Goal: Task Accomplishment & Management: Manage account settings

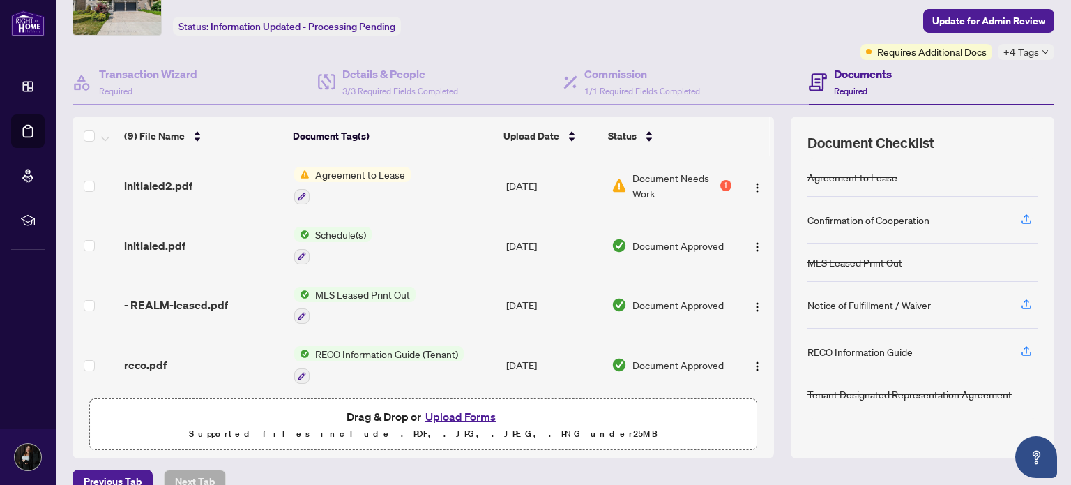
click at [657, 189] on span "Document Needs Work" at bounding box center [674, 185] width 85 height 31
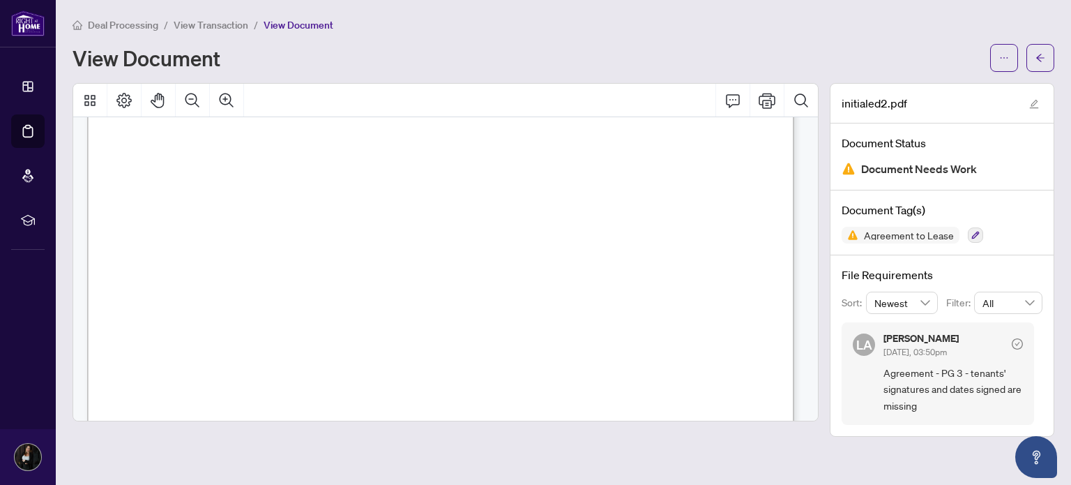
scroll to position [639, 0]
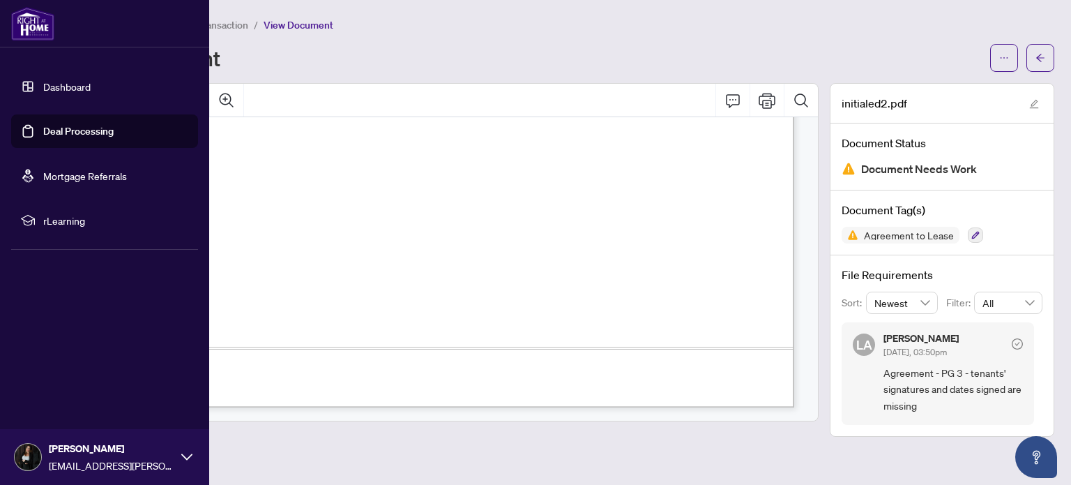
click at [43, 136] on link "Deal Processing" at bounding box center [78, 131] width 70 height 13
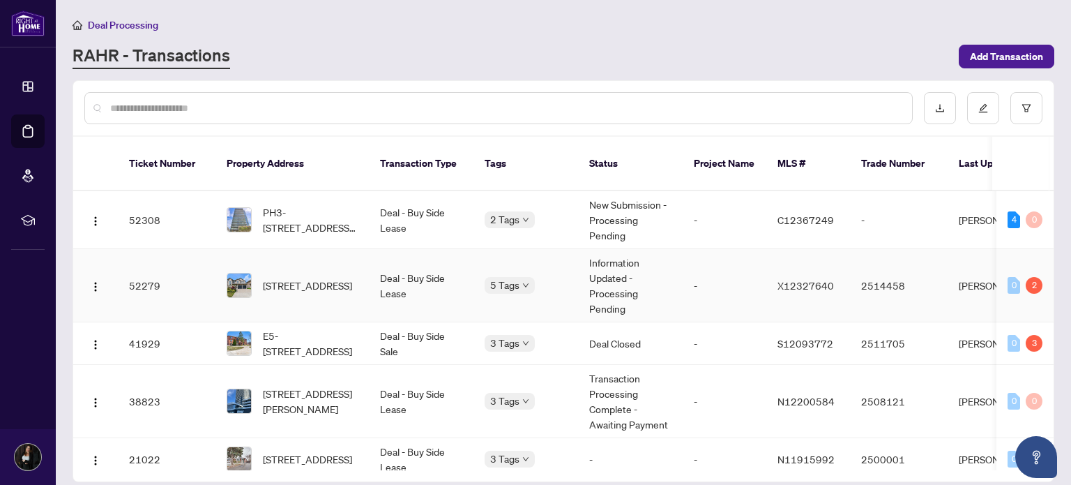
click at [367, 263] on td "[STREET_ADDRESS]" at bounding box center [291, 285] width 153 height 73
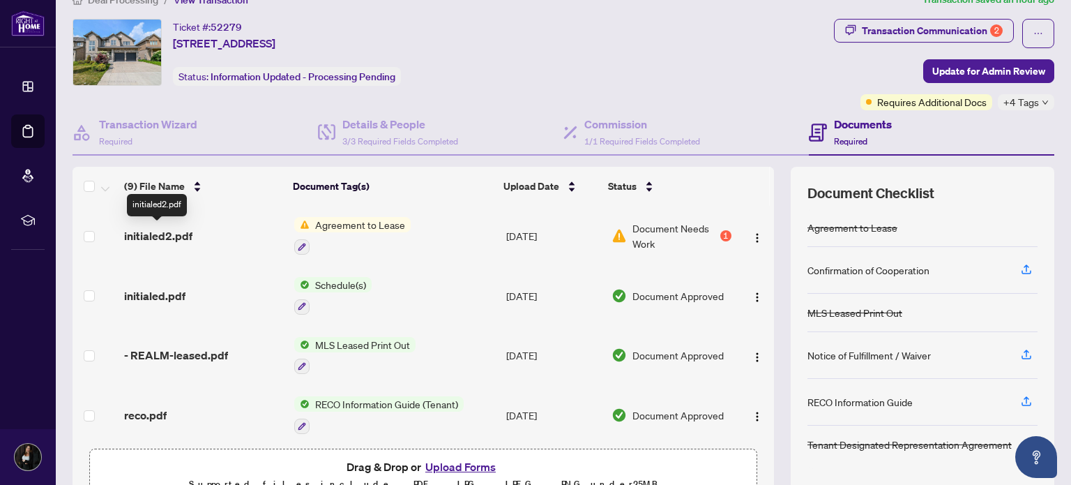
click at [173, 236] on span "initialed2.pdf" at bounding box center [158, 235] width 68 height 17
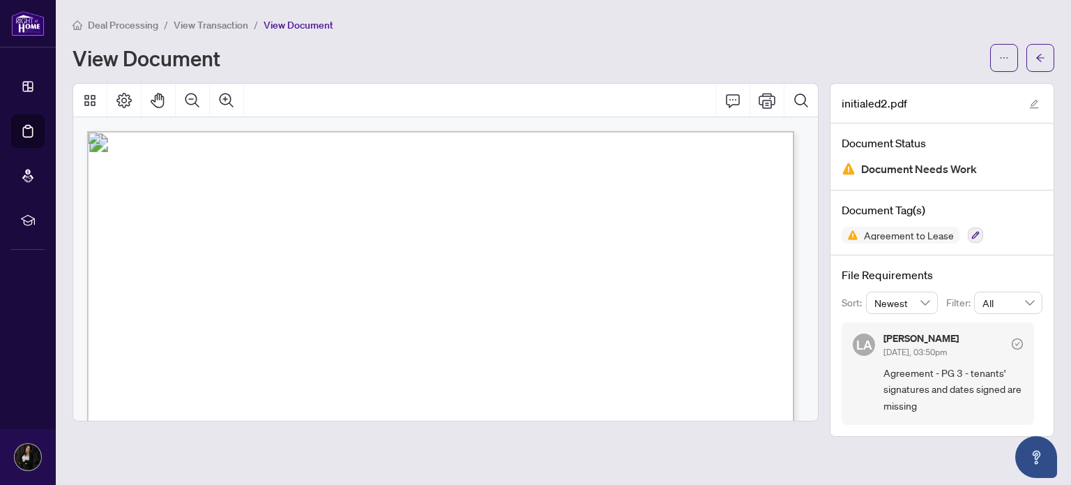
click at [0, 0] on link "Deal Processing" at bounding box center [0, 0] width 0 height 0
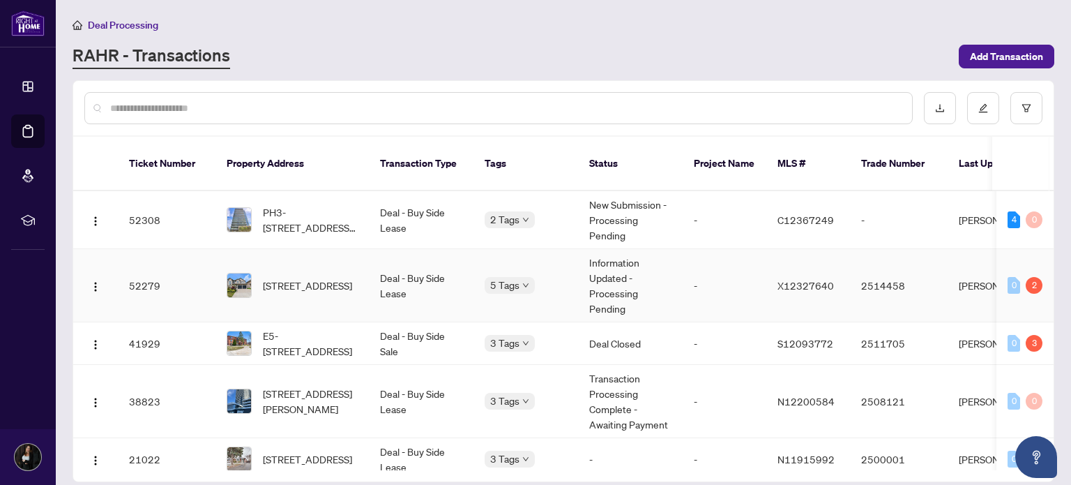
click at [328, 278] on span "[STREET_ADDRESS]" at bounding box center [307, 285] width 89 height 15
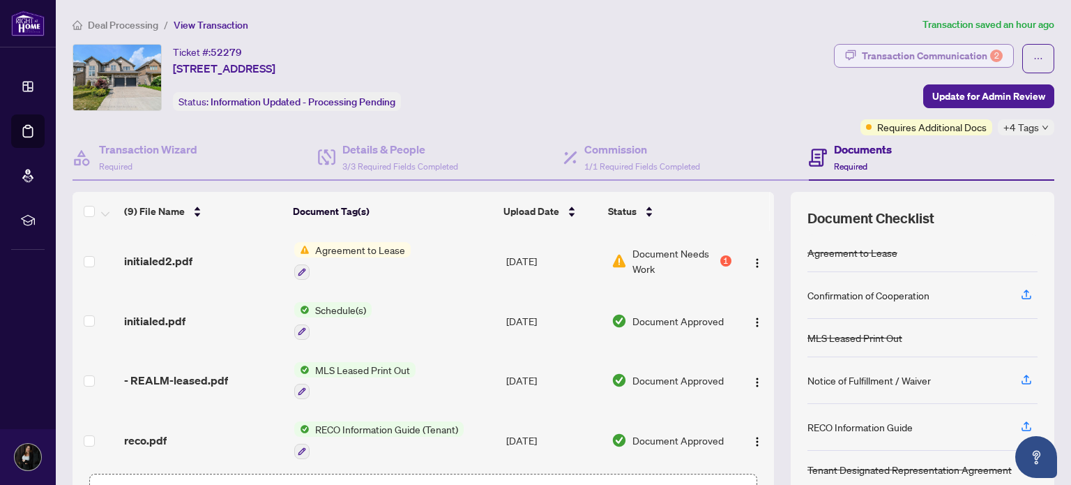
click at [904, 54] on div "Transaction Communication 2" at bounding box center [932, 56] width 141 height 22
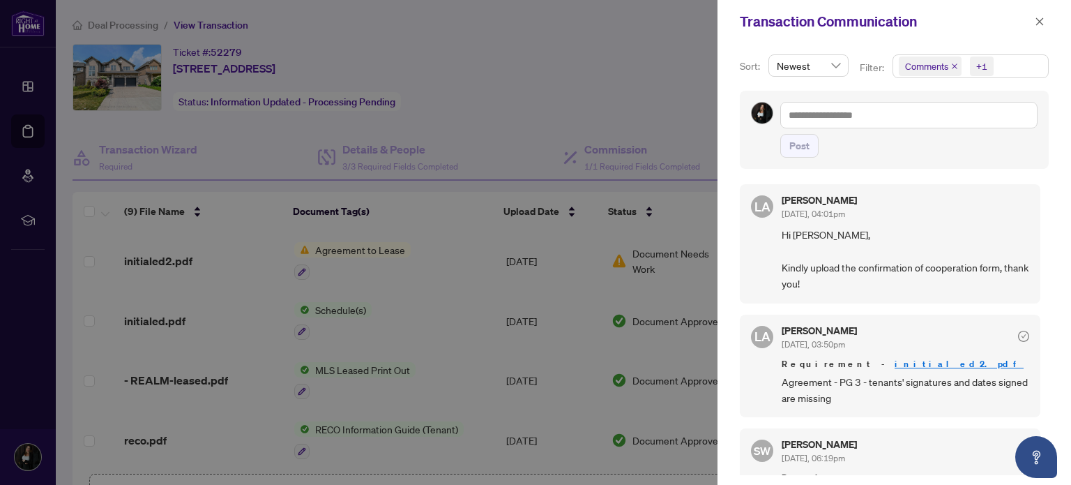
click at [626, 78] on div at bounding box center [535, 242] width 1071 height 485
click at [1045, 22] on button "button" at bounding box center [1040, 21] width 18 height 17
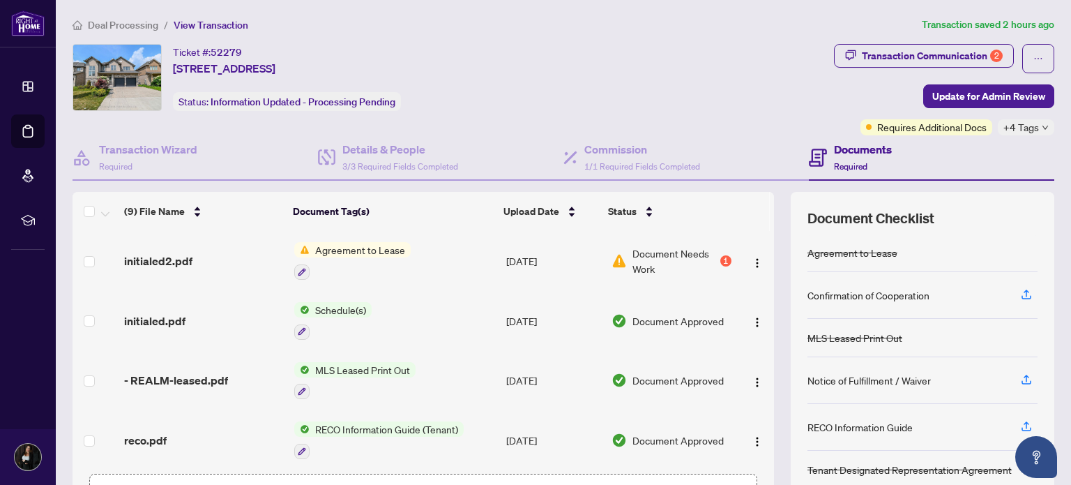
click at [192, 269] on td "initialed2.pdf" at bounding box center [203, 261] width 169 height 60
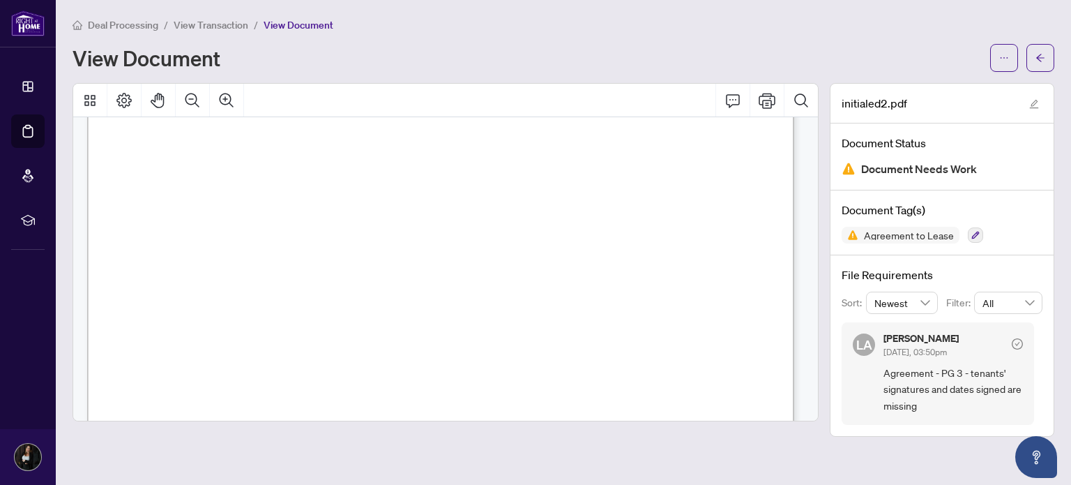
scroll to position [505, 0]
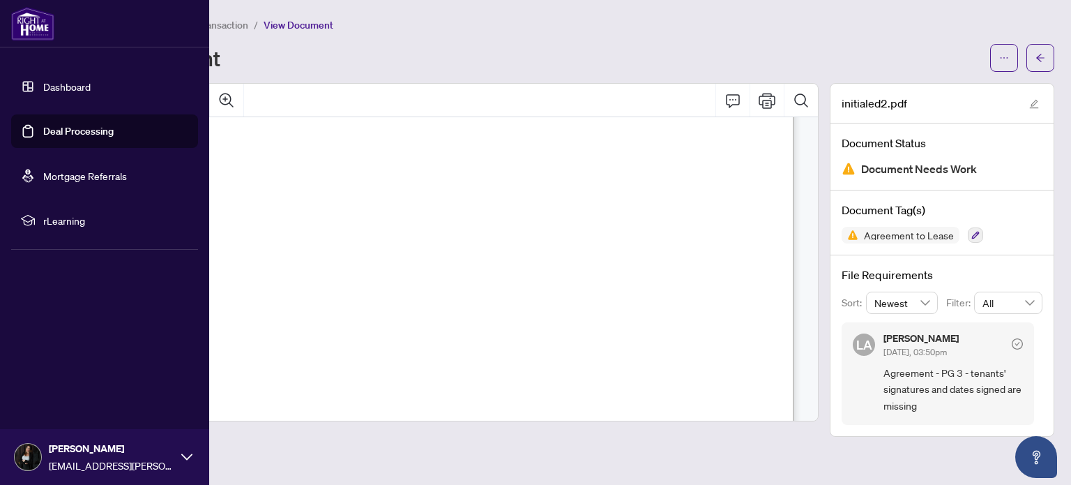
click at [43, 130] on link "Deal Processing" at bounding box center [78, 131] width 70 height 13
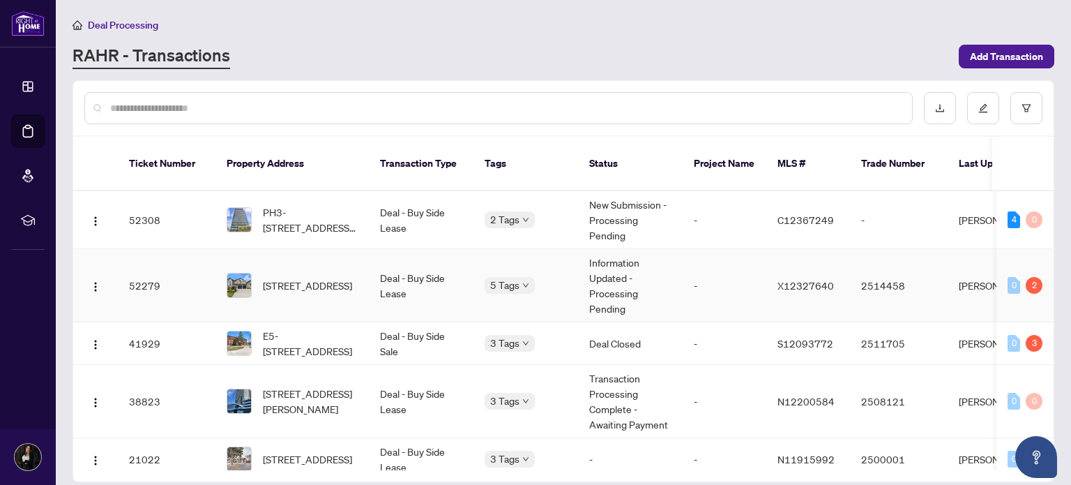
click at [358, 256] on td "[STREET_ADDRESS]" at bounding box center [291, 285] width 153 height 73
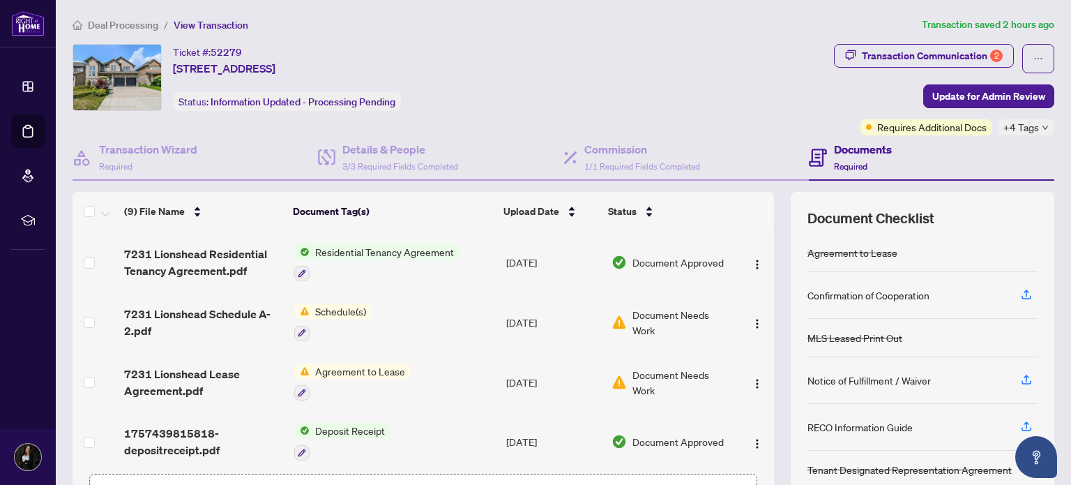
scroll to position [98, 0]
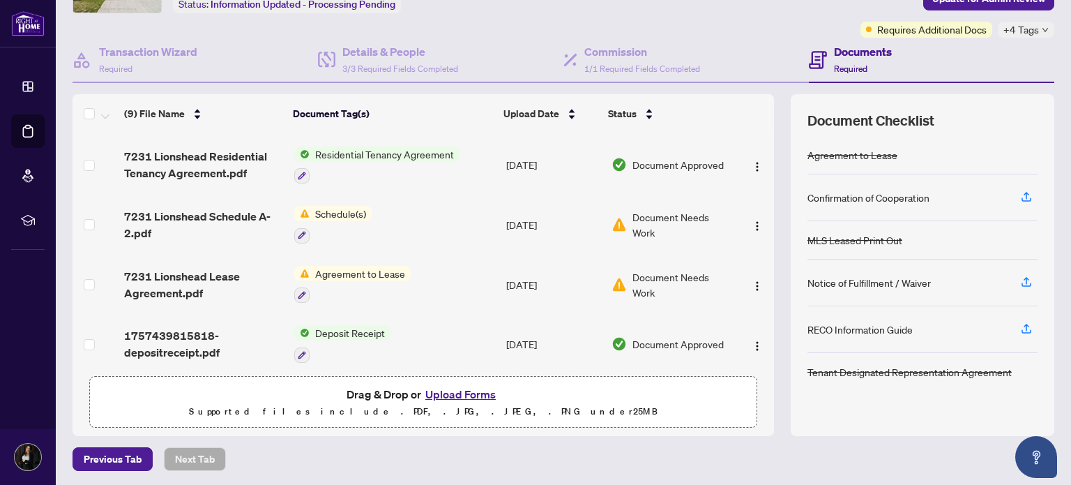
click at [454, 391] on button "Upload Forms" at bounding box center [460, 394] width 79 height 18
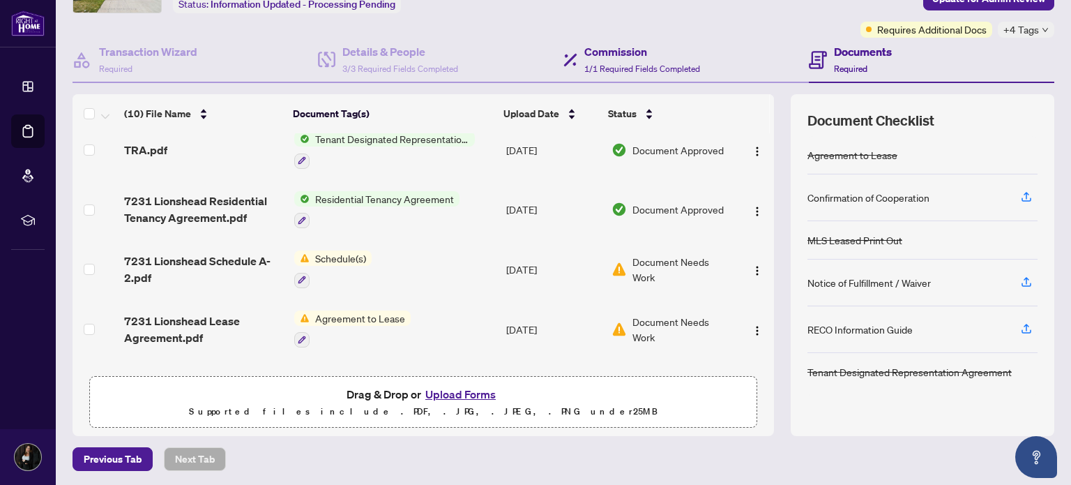
scroll to position [0, 0]
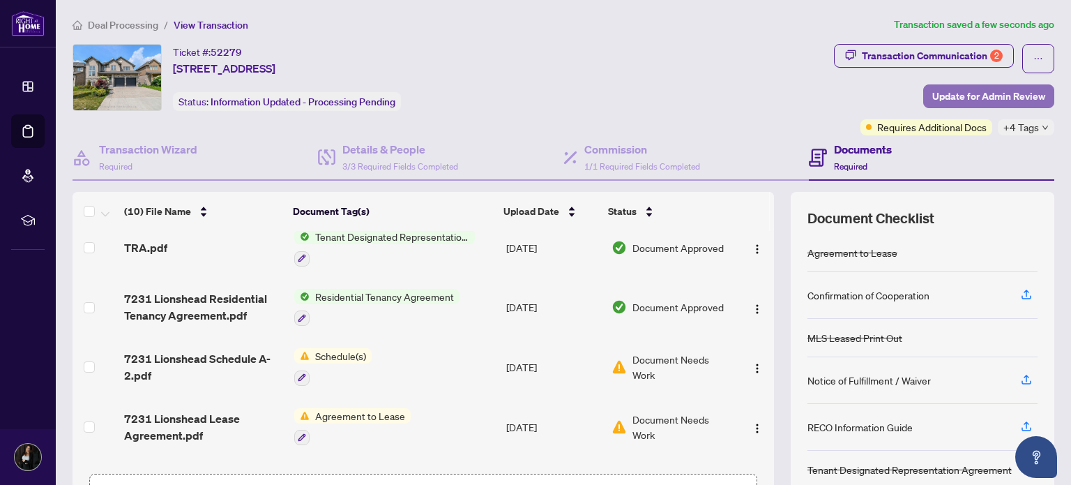
click at [957, 95] on span "Update for Admin Review" at bounding box center [988, 96] width 113 height 22
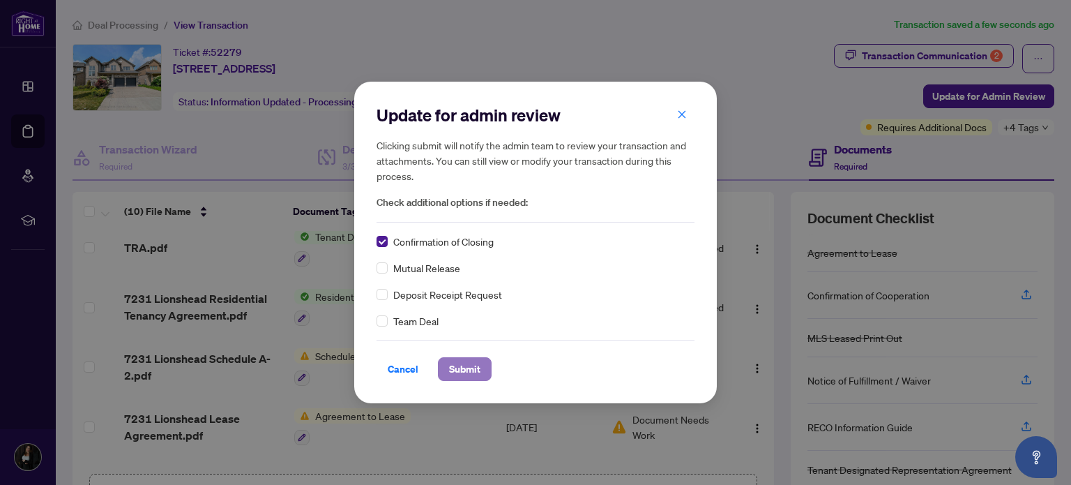
click at [460, 365] on span "Submit" at bounding box center [464, 369] width 31 height 22
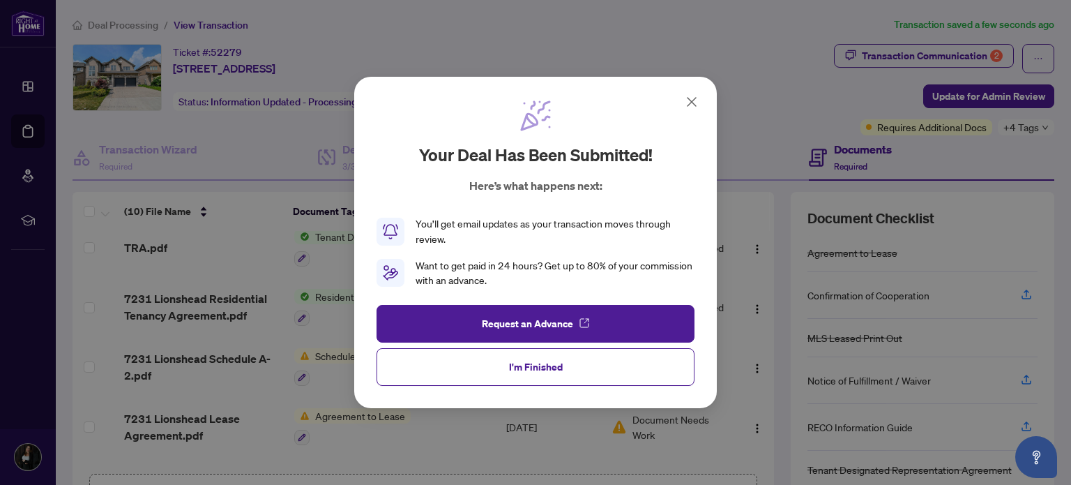
click at [460, 365] on button "I'm Finished" at bounding box center [536, 367] width 318 height 38
